Goal: Information Seeking & Learning: Understand process/instructions

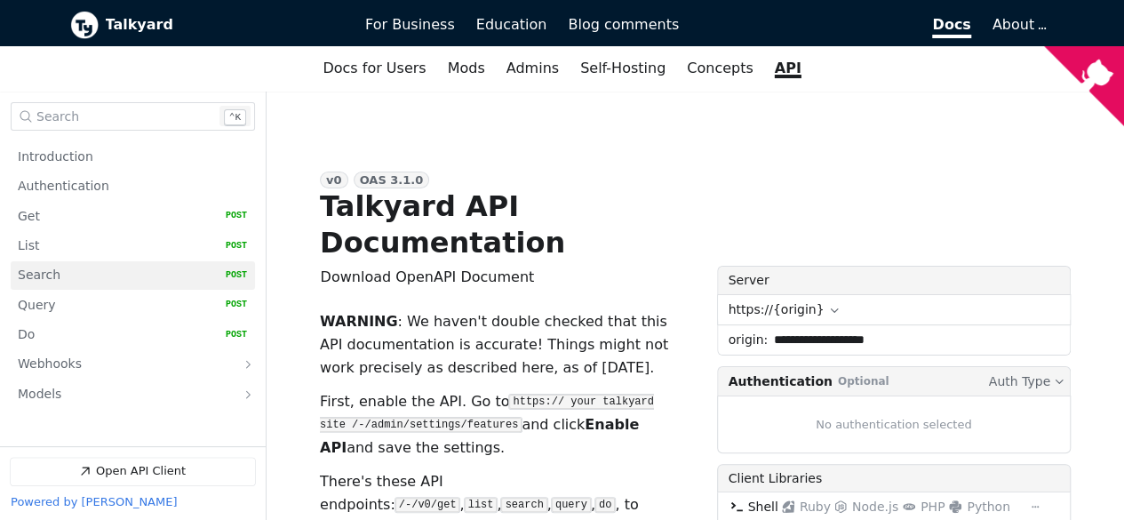
scroll to position [89, 0]
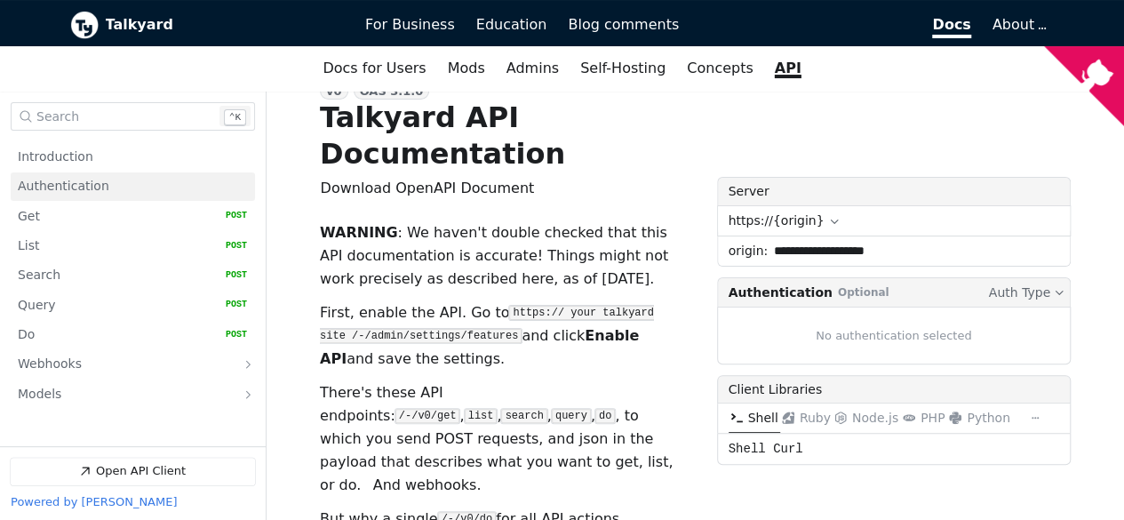
click at [105, 193] on link "Authentication" at bounding box center [132, 186] width 229 height 28
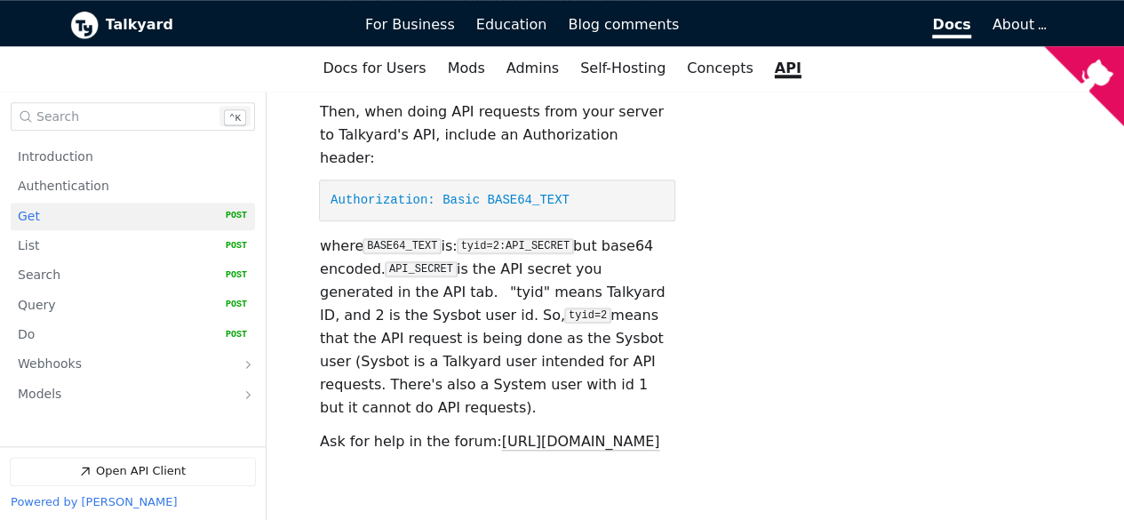
scroll to position [842, 0]
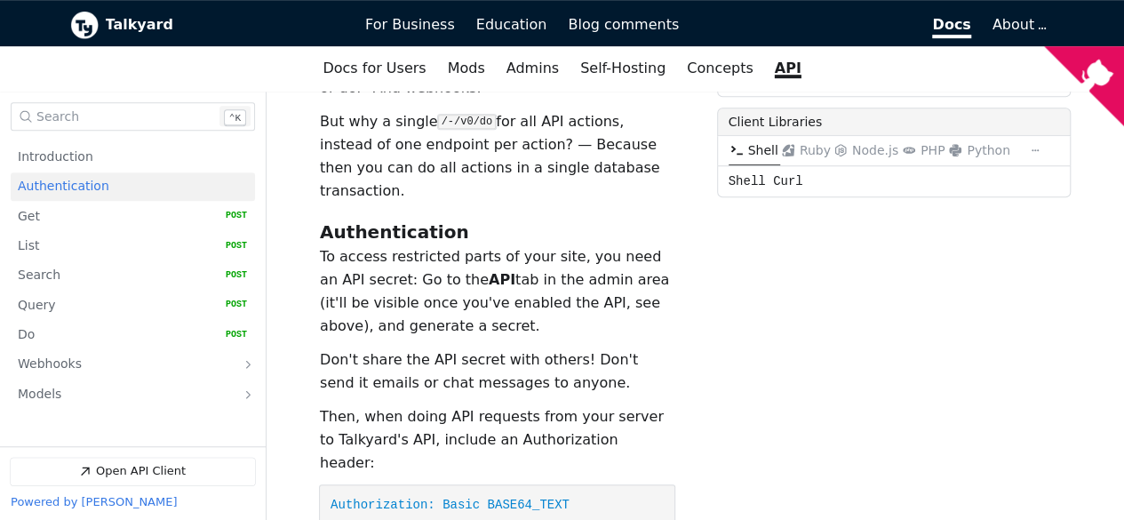
scroll to position [575, 0]
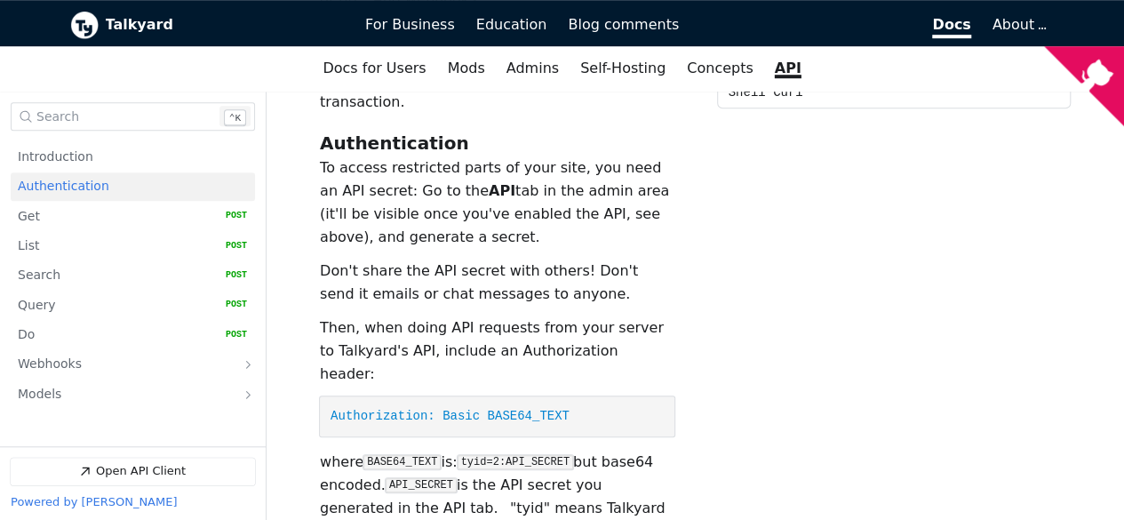
click at [828, 333] on div "Download OpenAPI Document json Download OpenAPI Document yaml WARNING : We have…" at bounding box center [695, 180] width 751 height 978
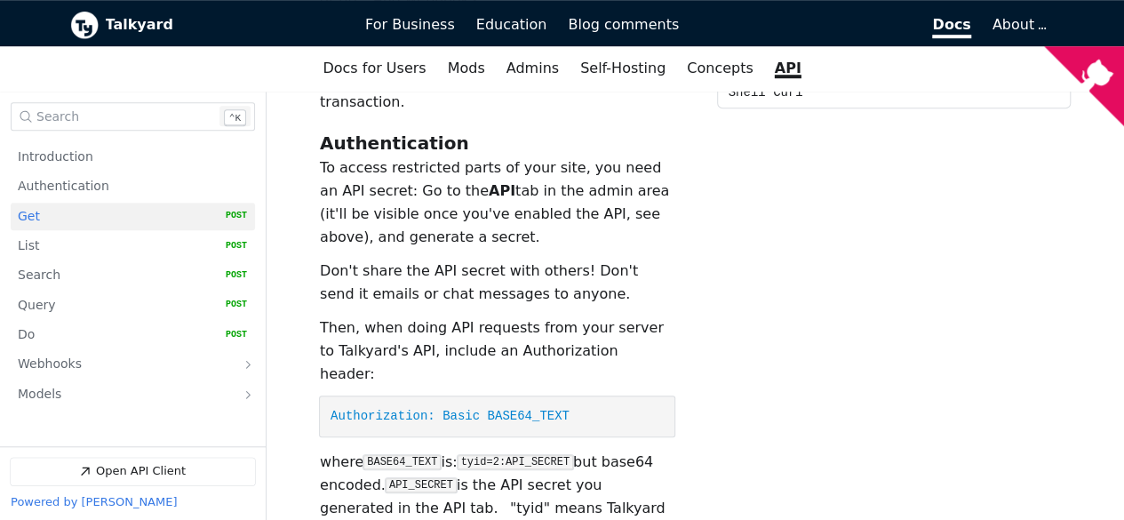
scroll to position [1019, 0]
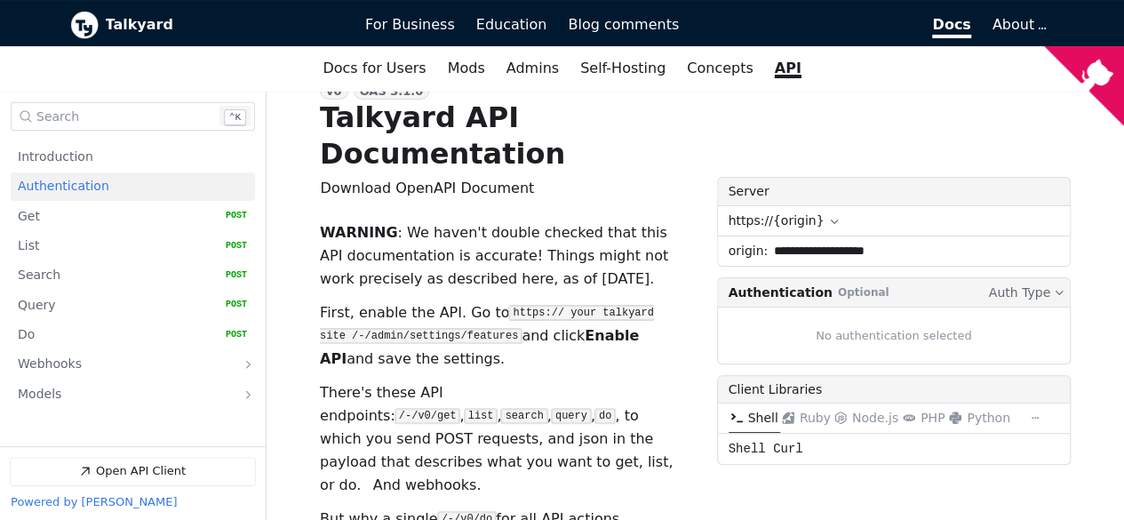
scroll to position [178, 0]
